Goal: Register for event/course

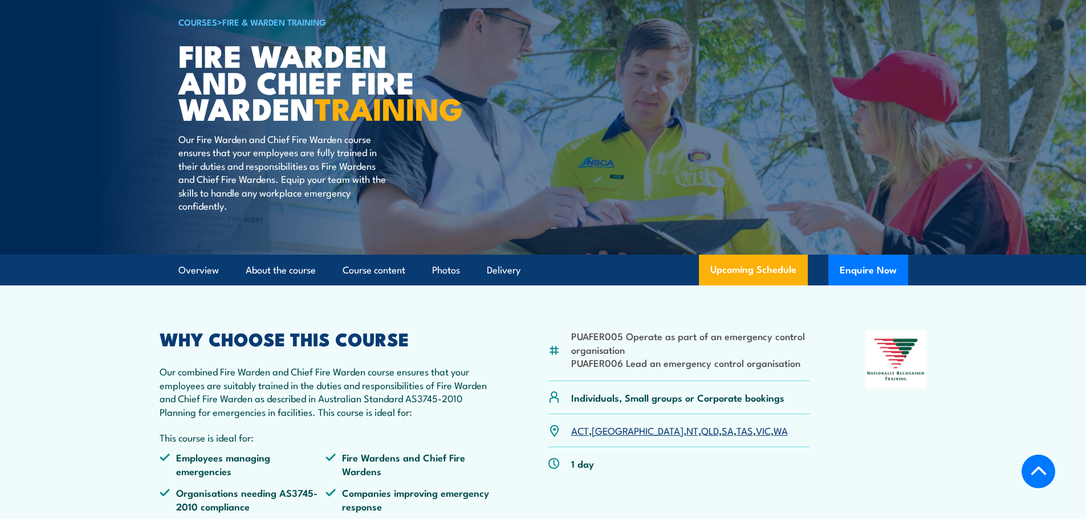
scroll to position [228, 0]
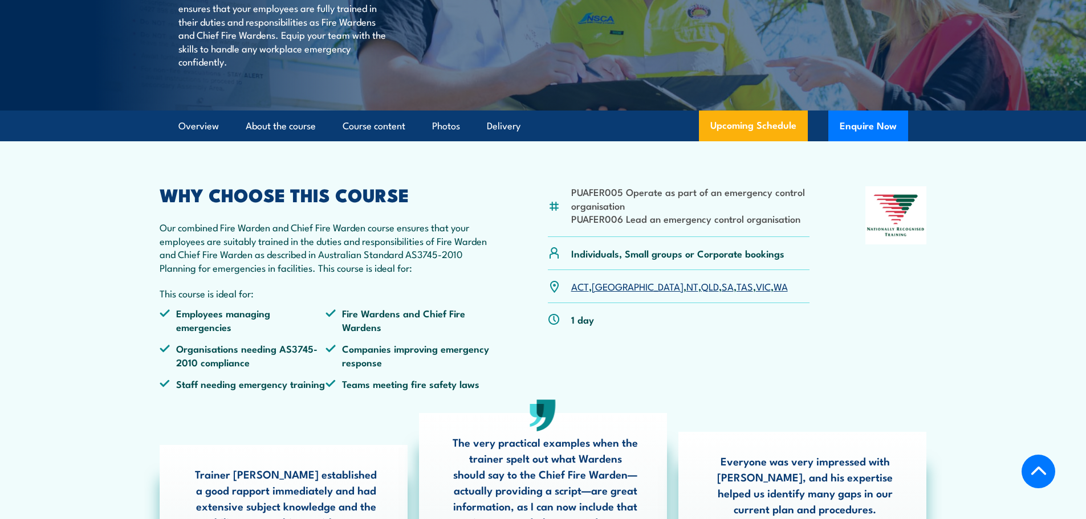
click at [375, 202] on h2 "WHY CHOOSE THIS COURSE" at bounding box center [326, 194] width 333 height 16
click at [314, 256] on p "Our combined Fire Warden and Chief Fire Warden course ensures that your employe…" at bounding box center [326, 248] width 333 height 54
click at [312, 256] on p "Our combined Fire Warden and Chief Fire Warden course ensures that your employe…" at bounding box center [326, 248] width 333 height 54
drag, startPoint x: 269, startPoint y: 266, endPoint x: 376, endPoint y: 270, distance: 107.8
click at [364, 273] on p "Our combined Fire Warden and Chief Fire Warden course ensures that your employe…" at bounding box center [326, 248] width 333 height 54
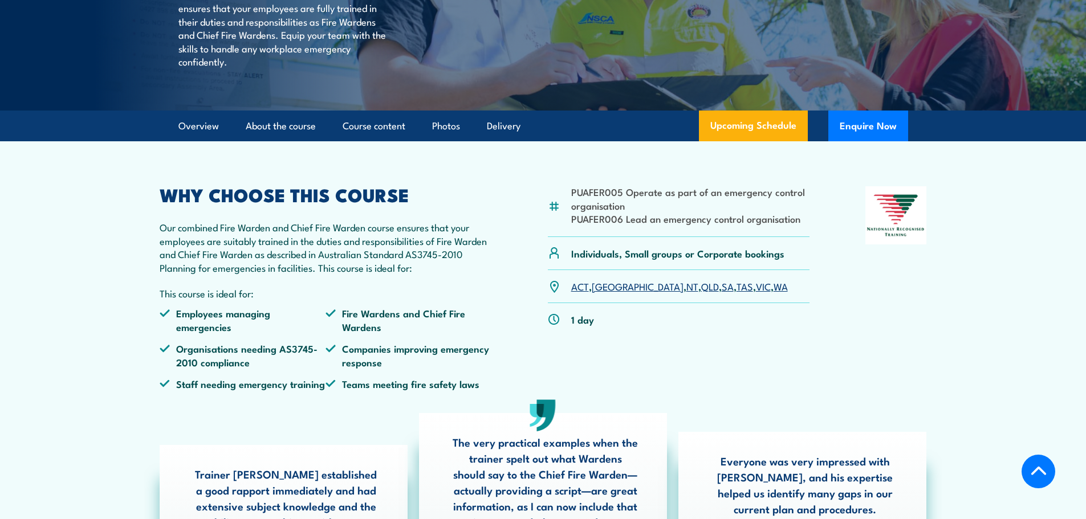
click at [334, 274] on p "Our combined Fire Warden and Chief Fire Warden course ensures that your employe…" at bounding box center [326, 248] width 333 height 54
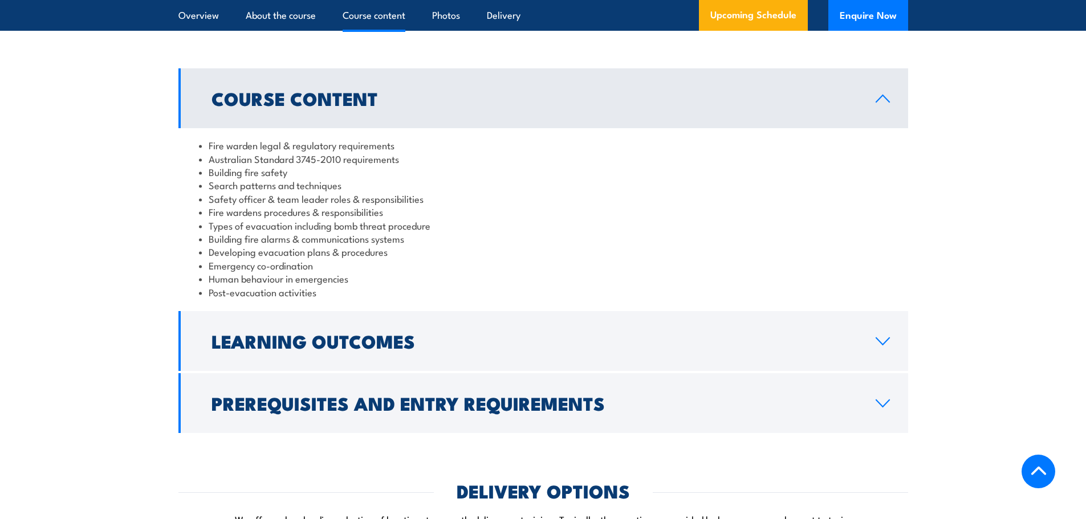
scroll to position [1083, 0]
click at [461, 125] on link "Course Content" at bounding box center [543, 99] width 730 height 60
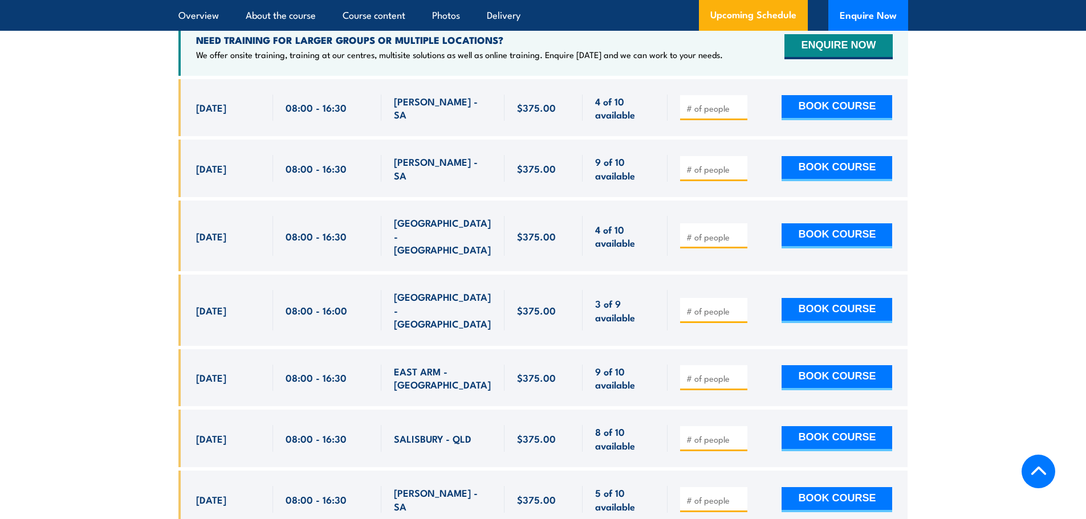
scroll to position [1653, 0]
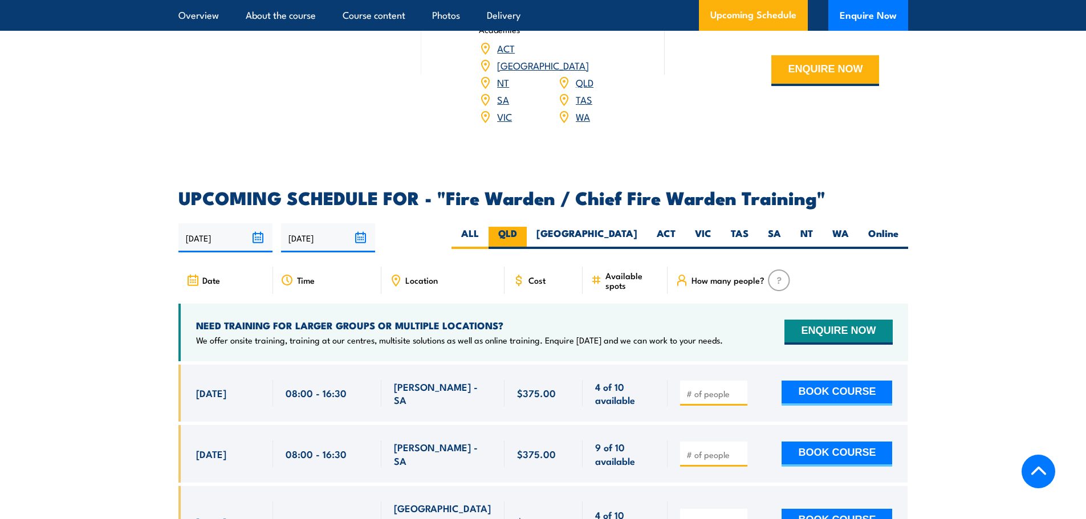
click at [527, 231] on label "QLD" at bounding box center [508, 238] width 38 height 22
click at [525, 231] on input "QLD" at bounding box center [520, 230] width 7 height 7
radio input "true"
